Goal: Navigation & Orientation: Understand site structure

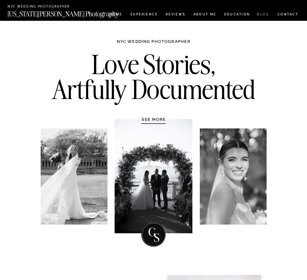
click at [262, 15] on nav "BLOG" at bounding box center [263, 15] width 12 height 4
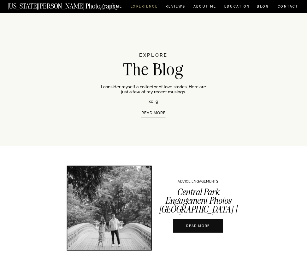
click at [153, 7] on nav "Experience" at bounding box center [144, 7] width 27 height 4
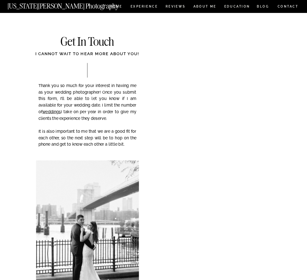
scroll to position [2021, 0]
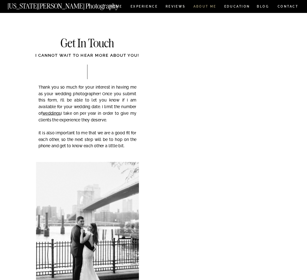
click at [205, 6] on nav "ABOUT ME" at bounding box center [204, 7] width 23 height 4
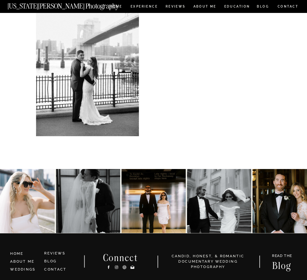
scroll to position [1041, 0]
